Goal: Check status

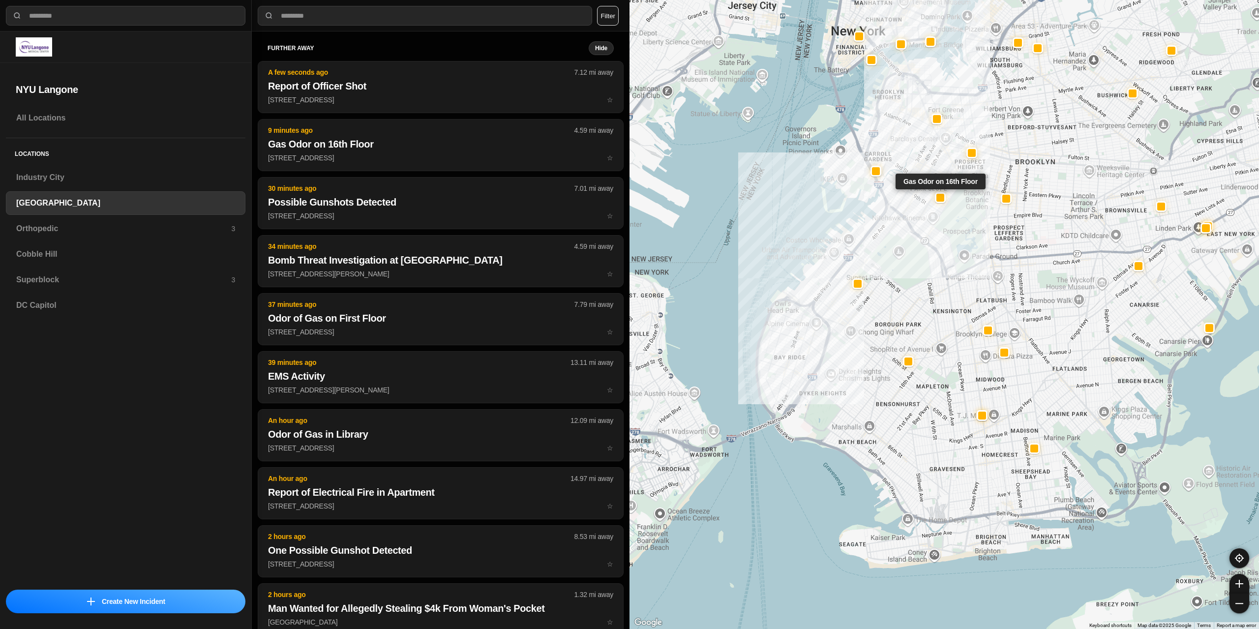
select select "*"
click at [935, 119] on div at bounding box center [937, 119] width 8 height 8
